Goal: Find specific page/section: Find specific page/section

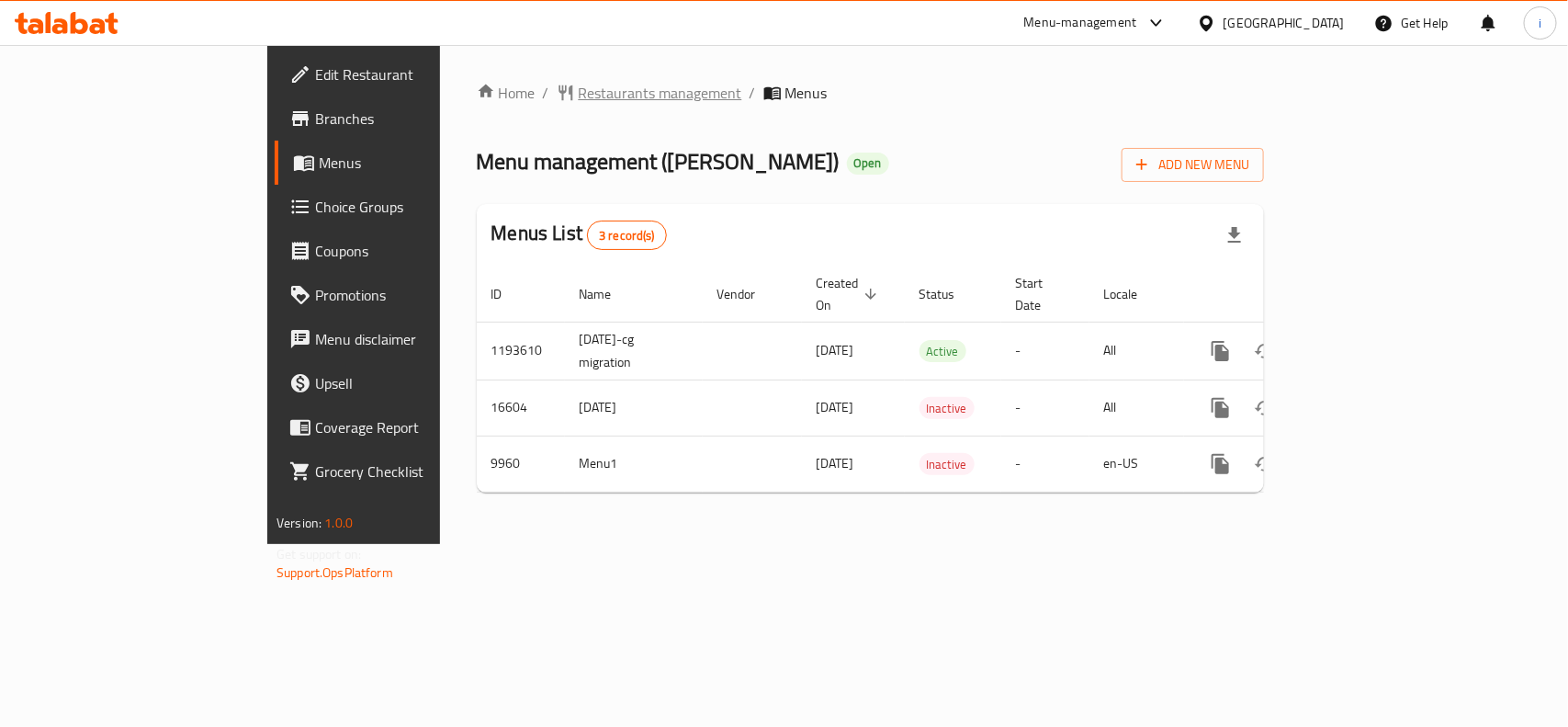
click at [579, 88] on span "Restaurants management" at bounding box center [661, 93] width 164 height 22
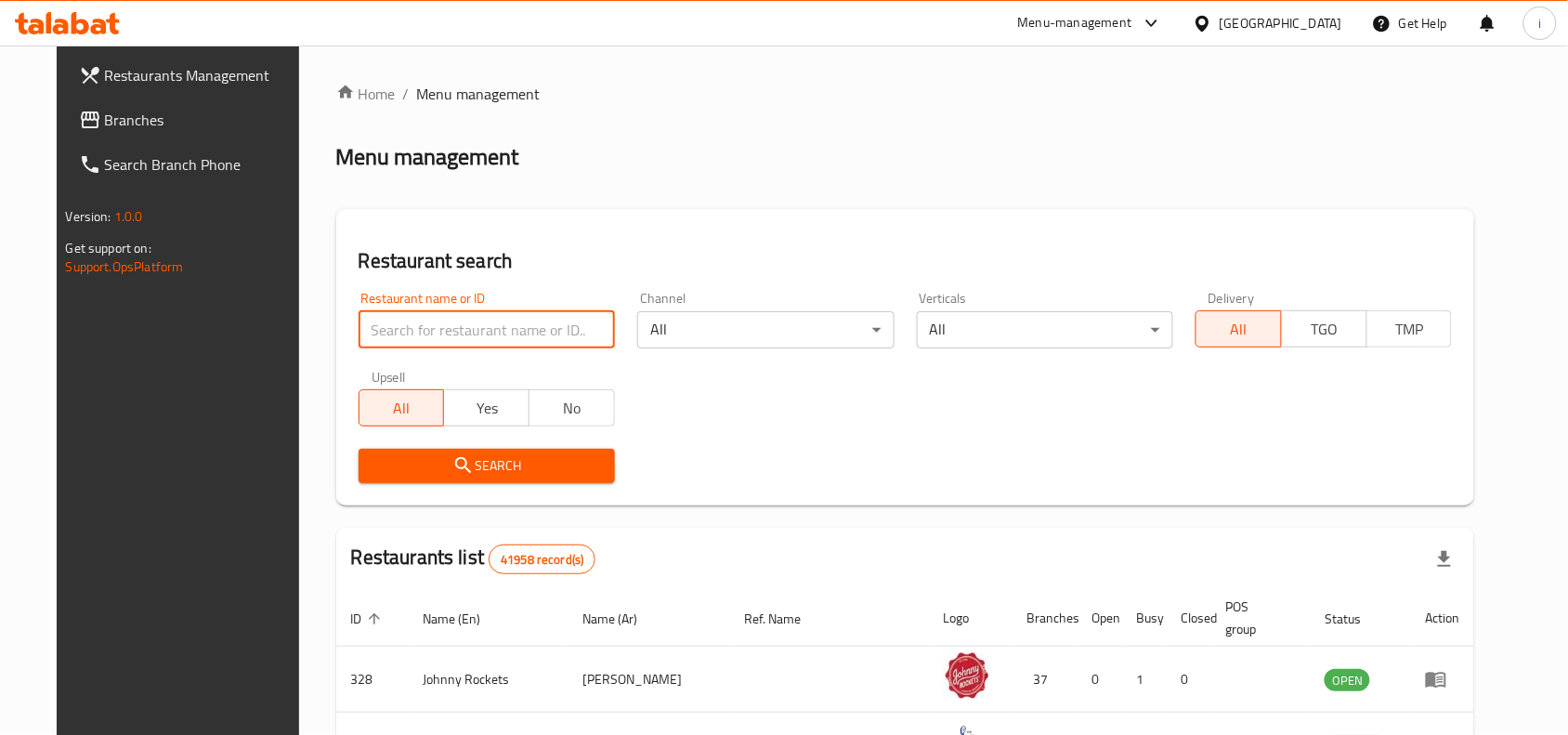
click at [488, 332] on input "search" at bounding box center [486, 330] width 256 height 37
paste input "6046"
type input "6046"
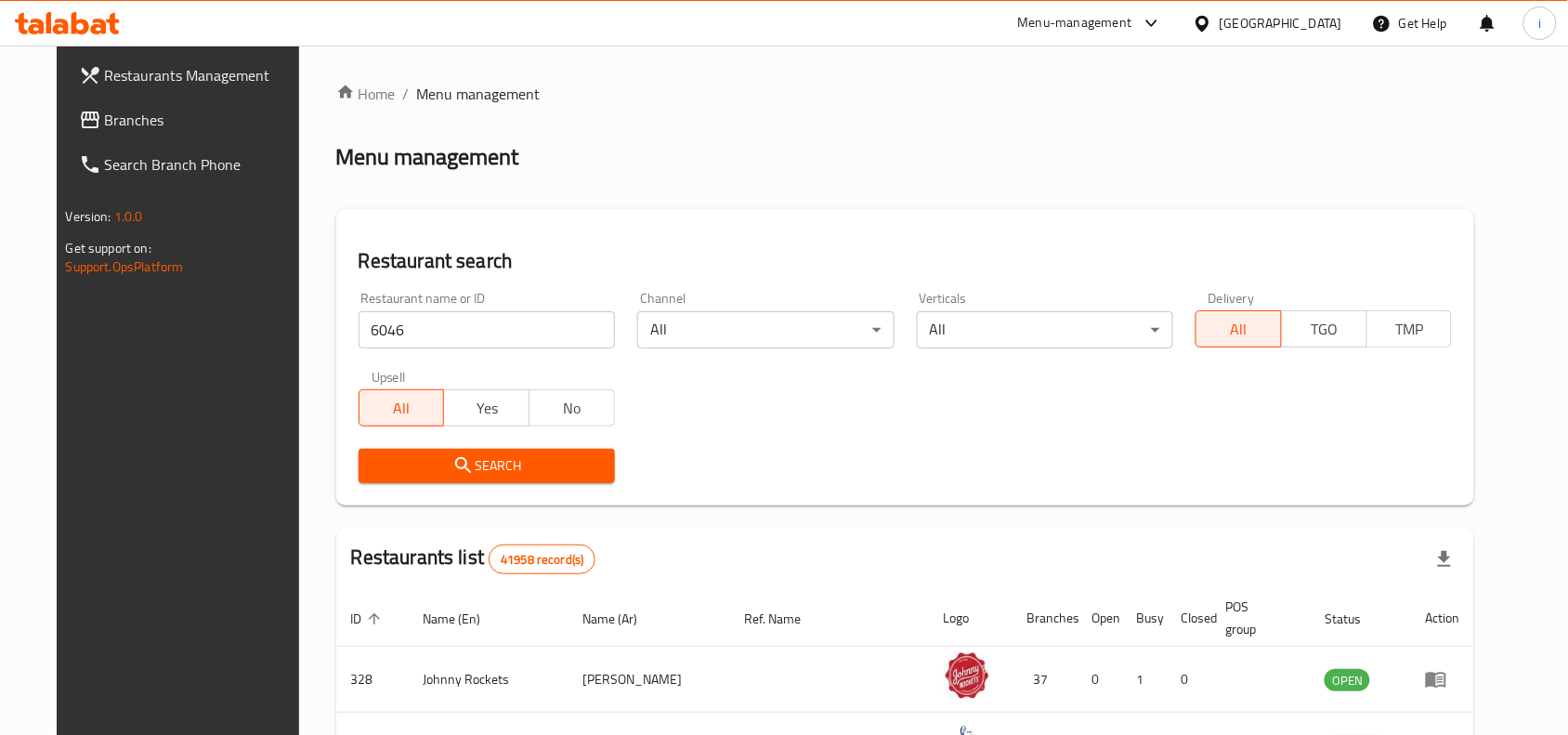
click at [531, 470] on span "Search" at bounding box center [486, 466] width 226 height 23
